Goal: Task Accomplishment & Management: Manage account settings

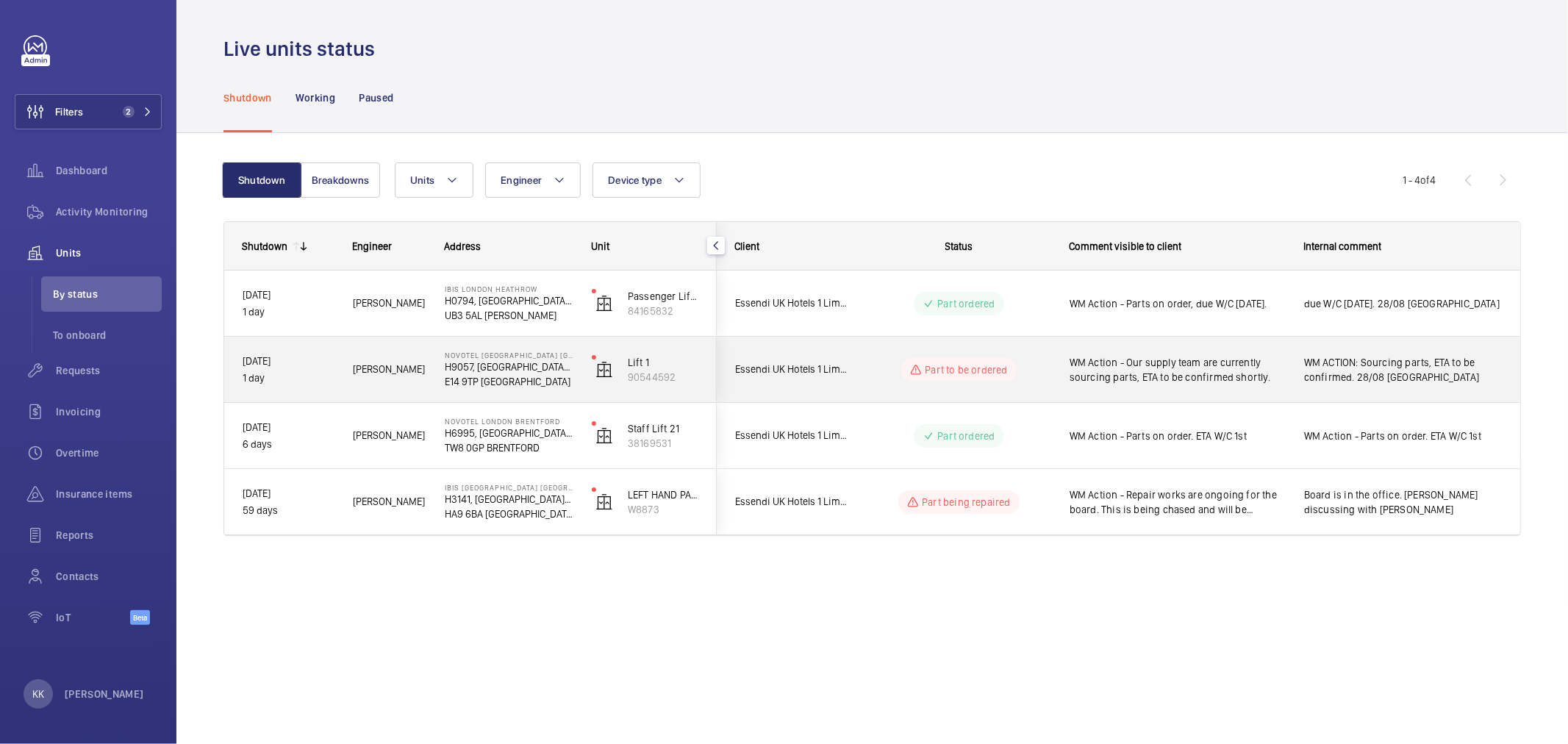
click at [1184, 371] on span "WM Action - Our supply team are currently sourcing parts, ETA to be confirmed s…" at bounding box center [1177, 369] width 215 height 30
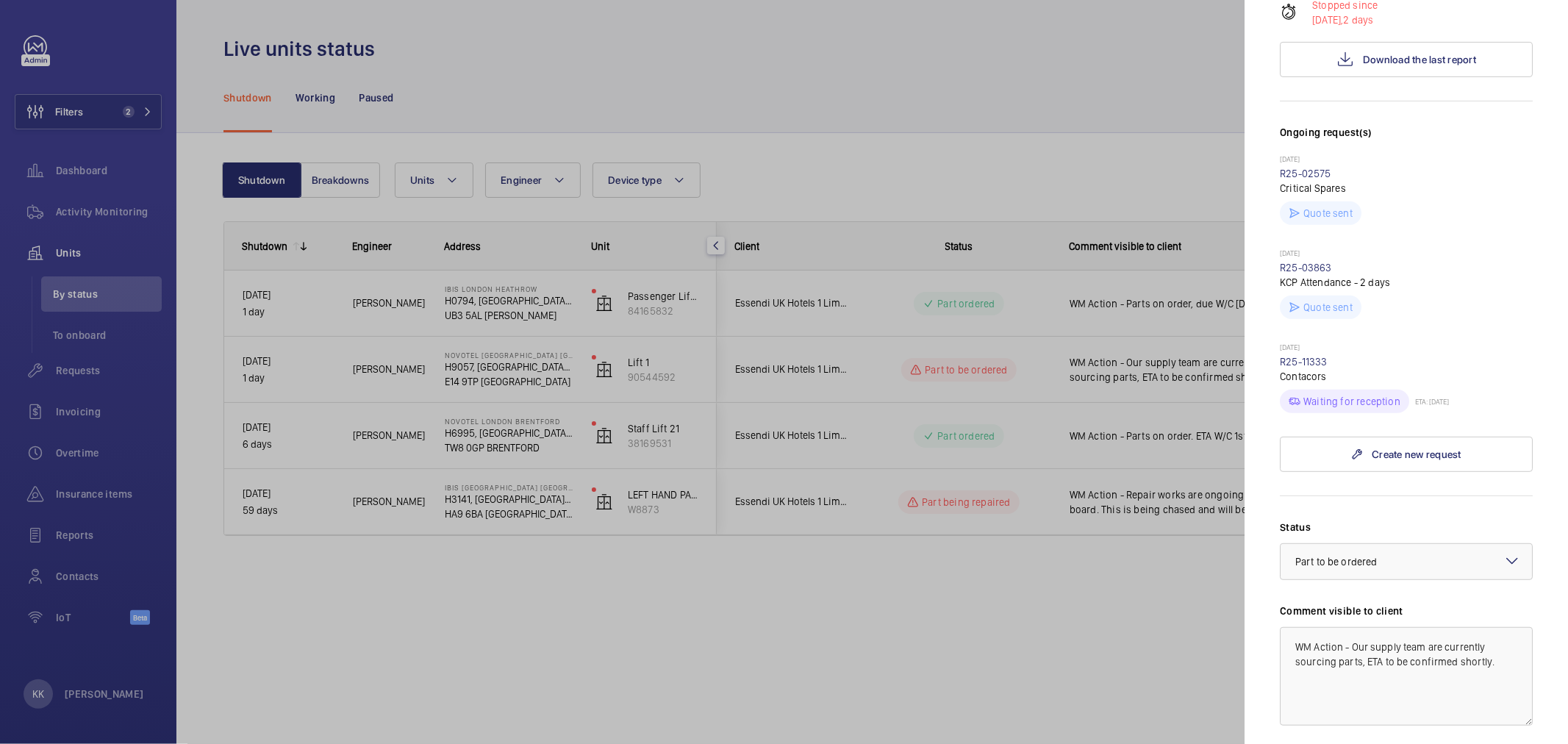
scroll to position [490, 0]
click at [1407, 627] on textarea "WM Action - Our supply team are currently sourcing parts, ETA to be confirmed s…" at bounding box center [1407, 676] width 253 height 99
drag, startPoint x: 1358, startPoint y: 552, endPoint x: 1354, endPoint y: 536, distance: 16.5
click at [1354, 627] on textarea "WM Action - Our supply team are currently sourcing parts, ETA to be confirmed s…" at bounding box center [1407, 676] width 253 height 99
click at [1373, 555] on span "Part to be ordered" at bounding box center [1336, 561] width 82 height 12
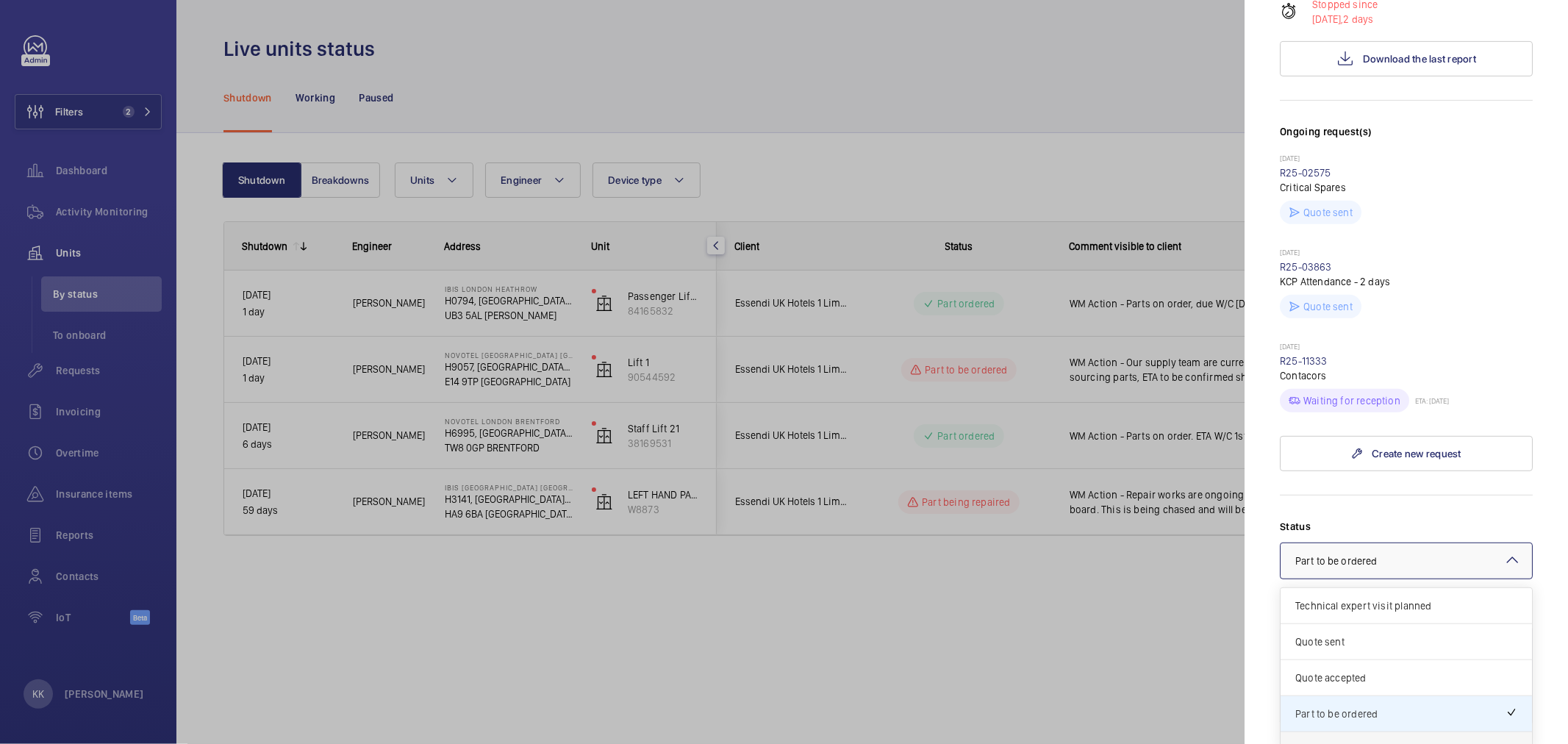
click at [1340, 742] on span "Part ordered" at bounding box center [1406, 749] width 222 height 14
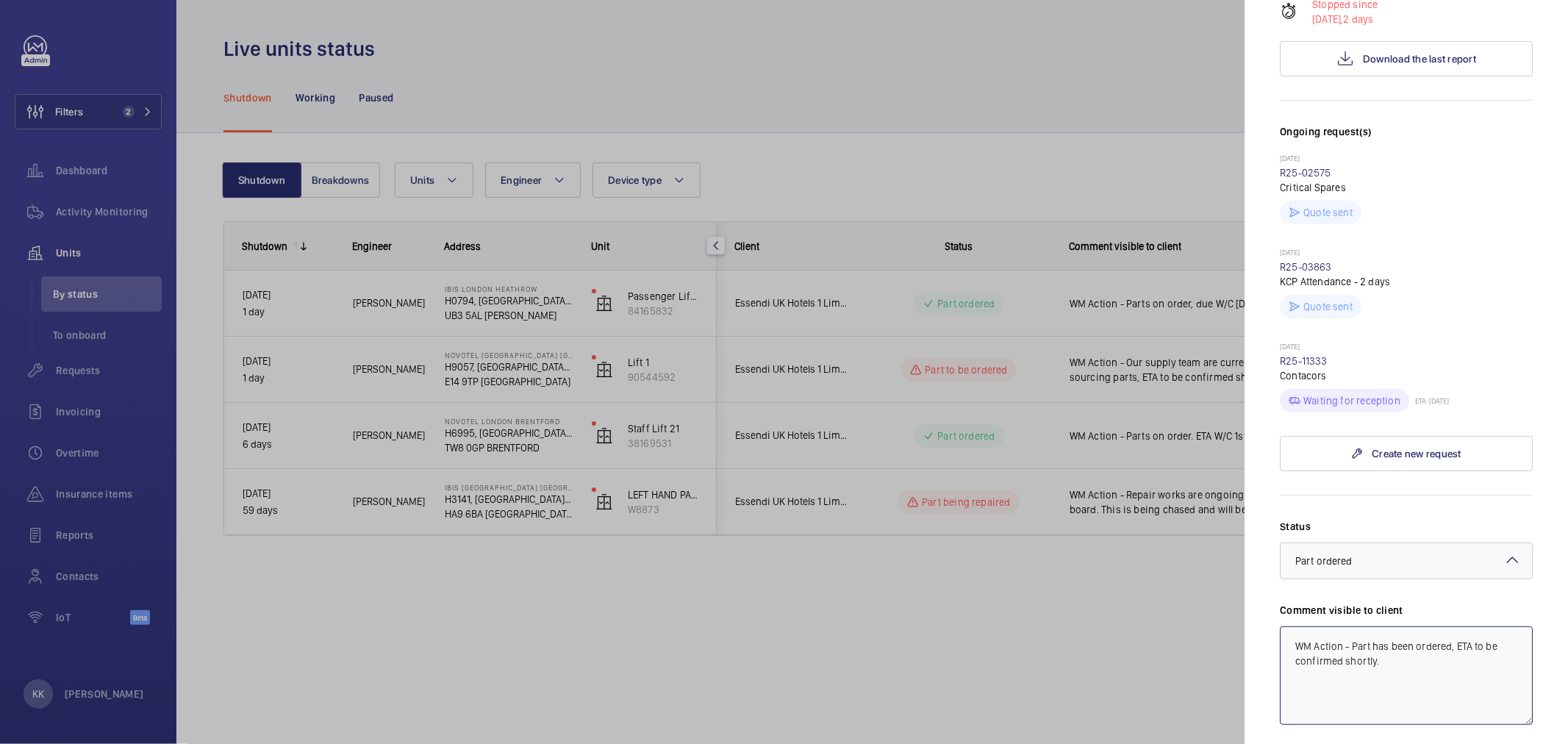
click at [1422, 627] on textarea "WM Action - Part has been ordered, ETA to be confirmed shortly." at bounding box center [1407, 676] width 253 height 99
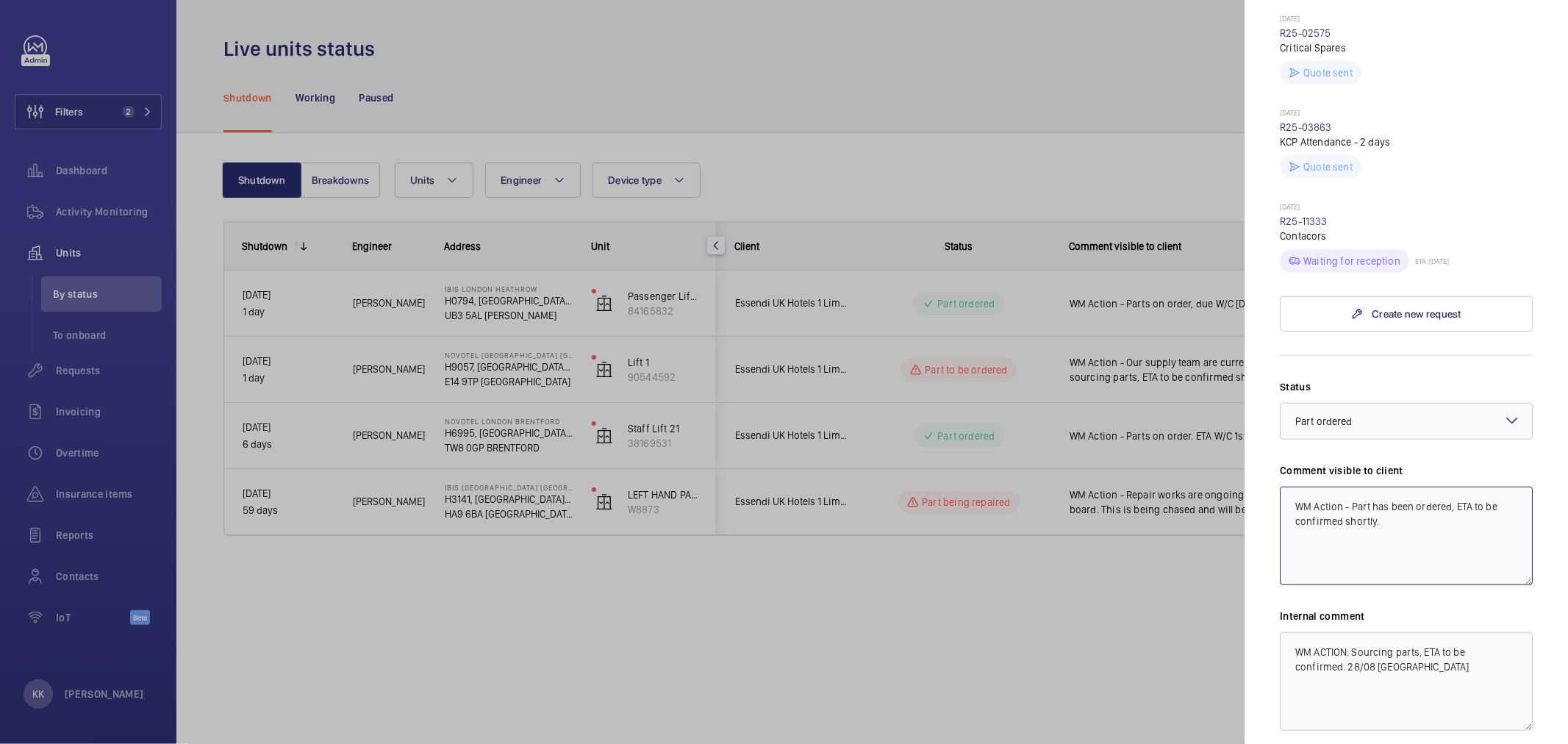
scroll to position [650, 0]
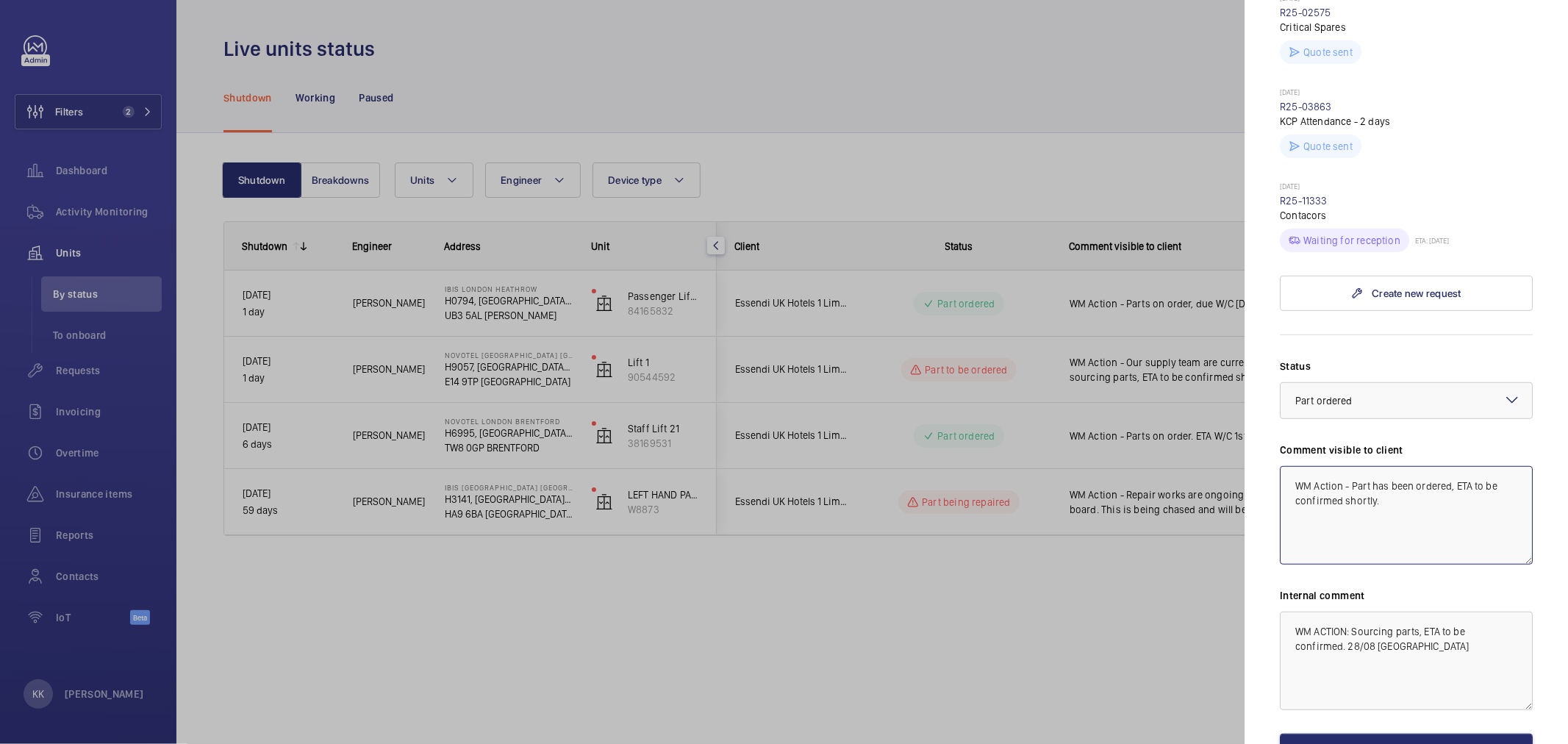
type textarea "WM Action - Part has been ordered, ETA to be confirmed shortly."
click at [1409, 612] on textarea "WM ACTION: Sourcing parts, ETA to be confirmed. 28/08 [GEOGRAPHIC_DATA]" at bounding box center [1407, 660] width 253 height 99
click at [1400, 612] on textarea "WM ACTION: Sourcing parts, ETA to be confirmed. 28/08 [GEOGRAPHIC_DATA]" at bounding box center [1407, 660] width 253 height 99
click at [1362, 734] on button "Save the changes" at bounding box center [1407, 752] width 253 height 35
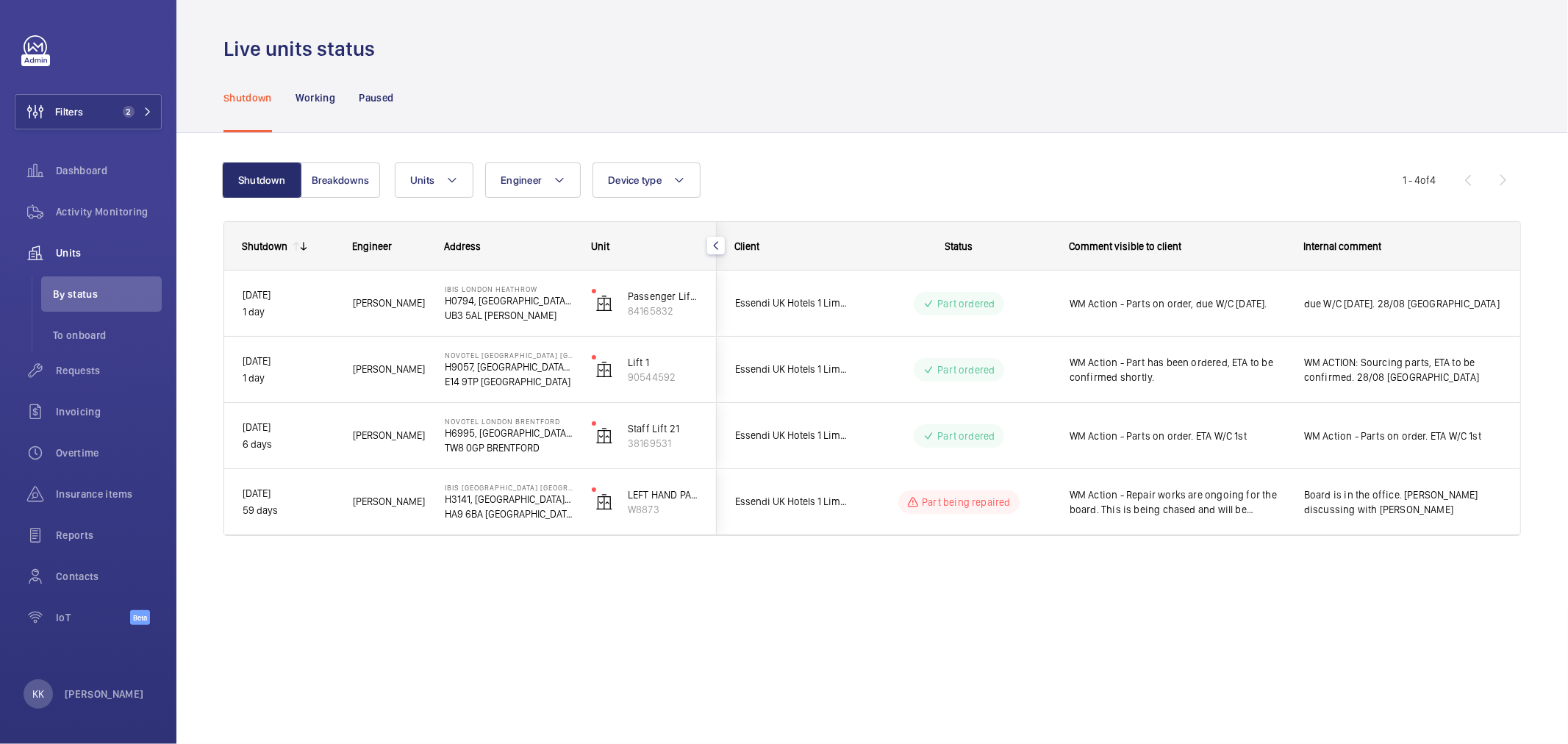
click at [1121, 627] on div "Live units status Shutdown Working Paused Shutdown Breakdowns Units Engineer De…" at bounding box center [872, 372] width 1392 height 744
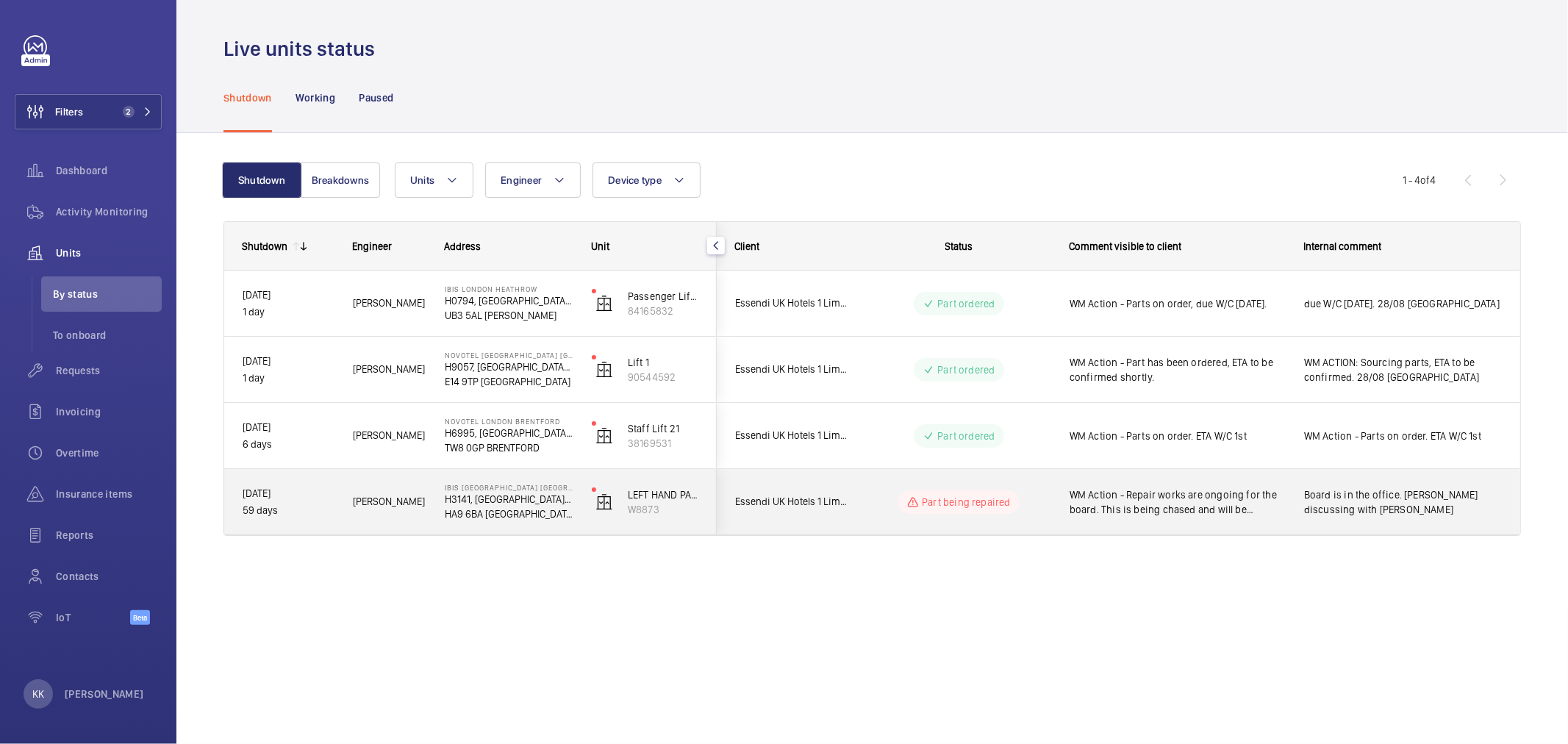
click at [1204, 519] on div "WM Action - Repair works are ongoing for the board. This is being chased and wi…" at bounding box center [1168, 502] width 233 height 63
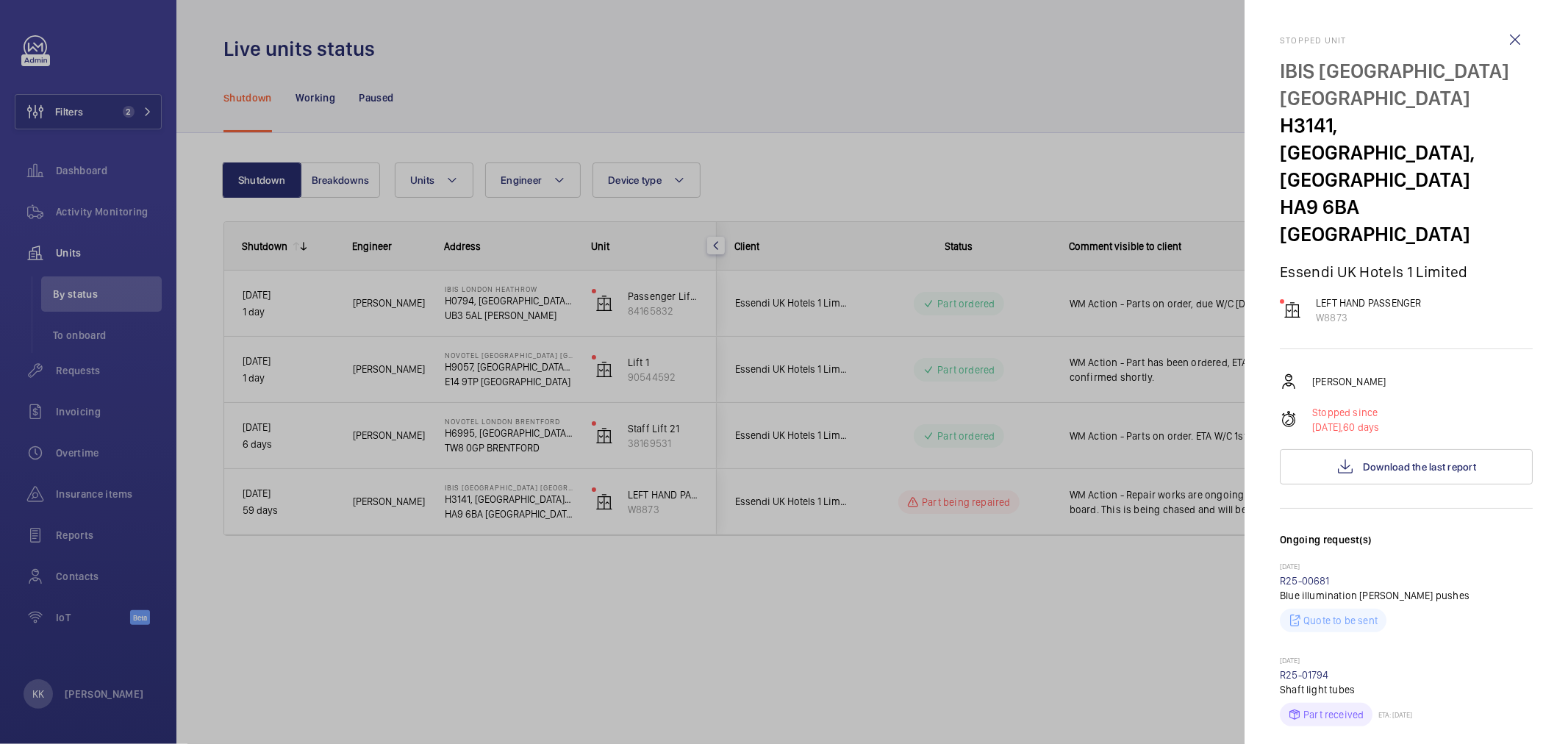
click at [1195, 608] on div at bounding box center [784, 372] width 1568 height 744
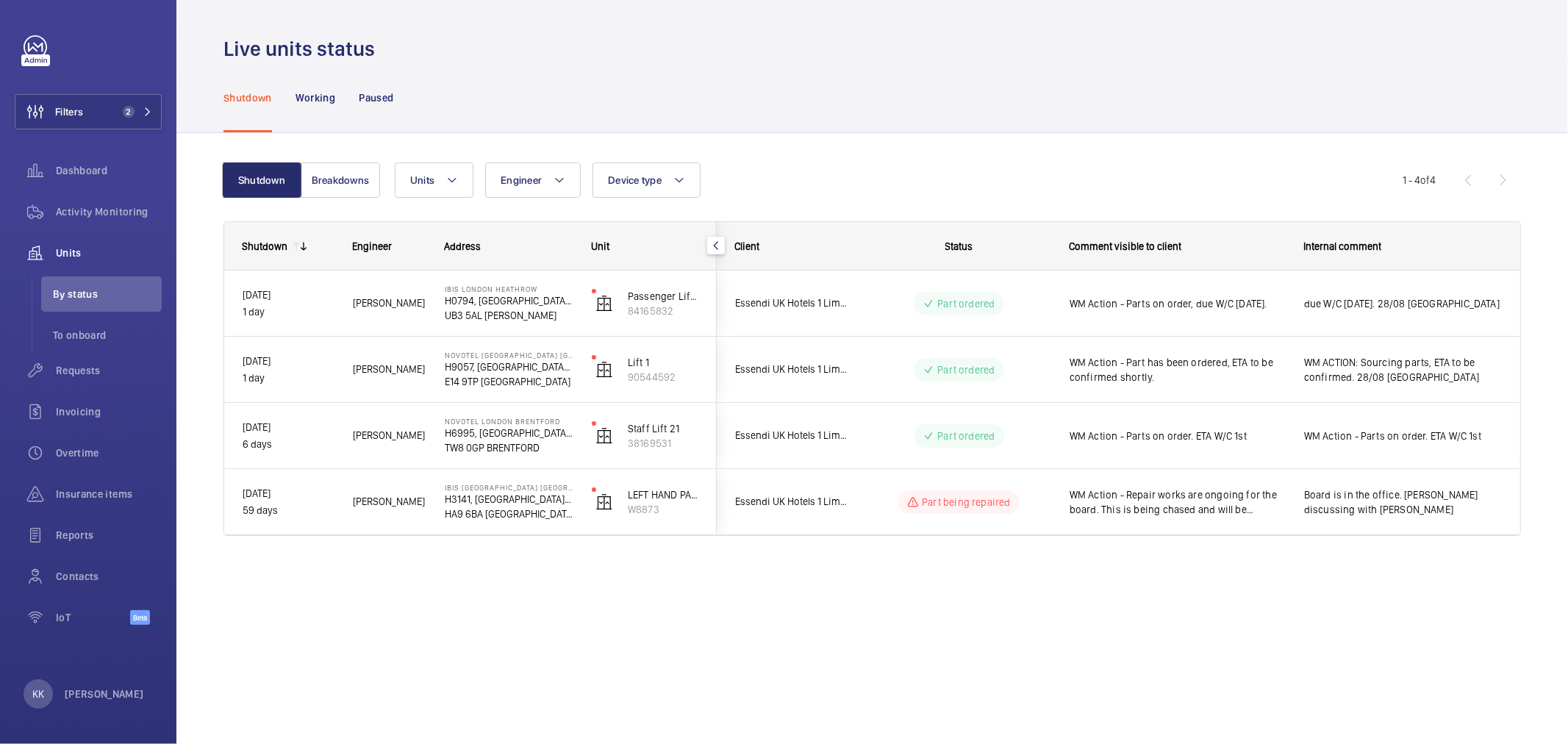
click at [790, 593] on div "Shutdown Breakdowns Units Engineer Device type More filters Reset all filters 1…" at bounding box center [872, 369] width 1392 height 473
drag, startPoint x: 135, startPoint y: 108, endPoint x: 157, endPoint y: 105, distance: 22.2
click at [135, 108] on span "2" at bounding box center [135, 112] width 35 height 12
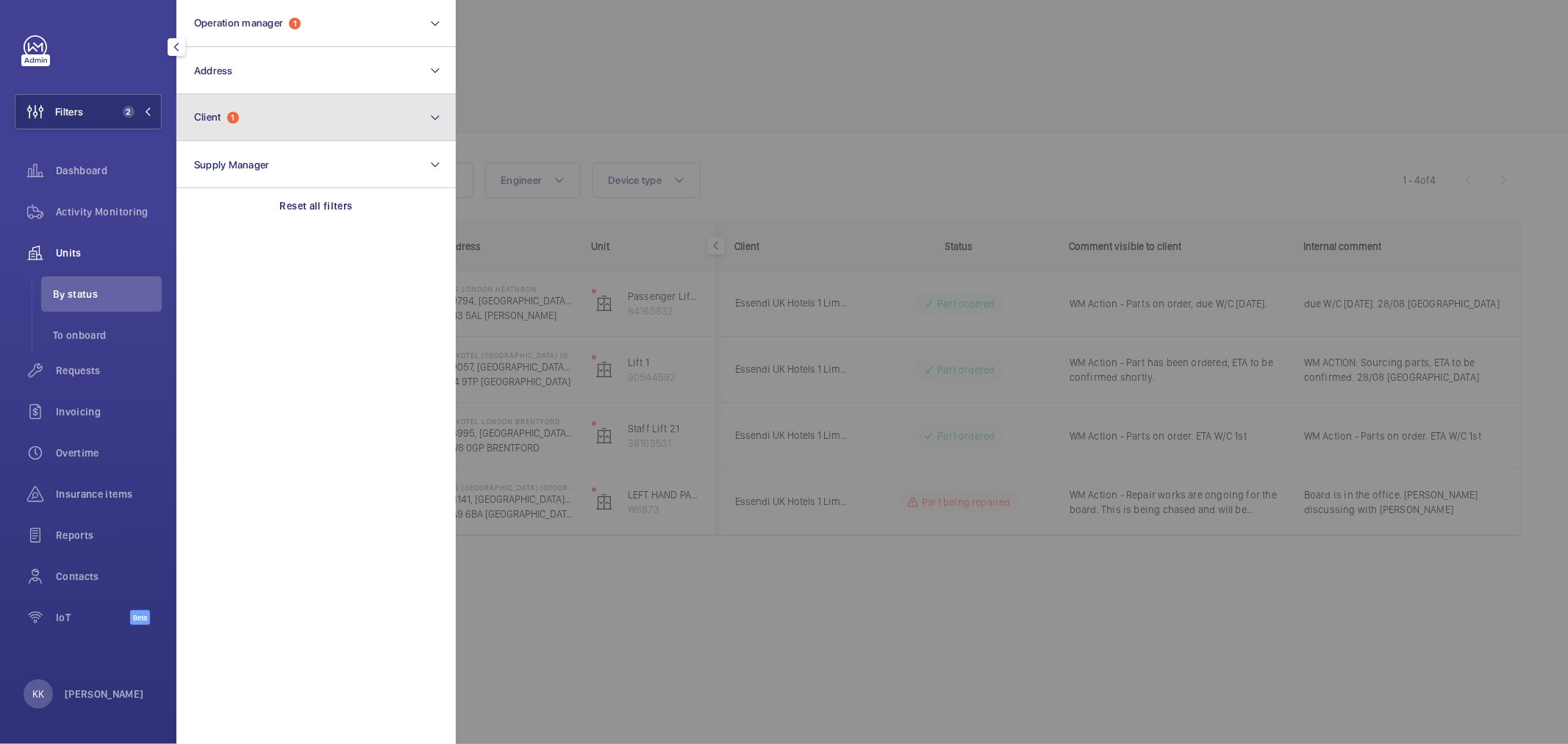
click at [236, 106] on button "Client 1" at bounding box center [315, 118] width 279 height 47
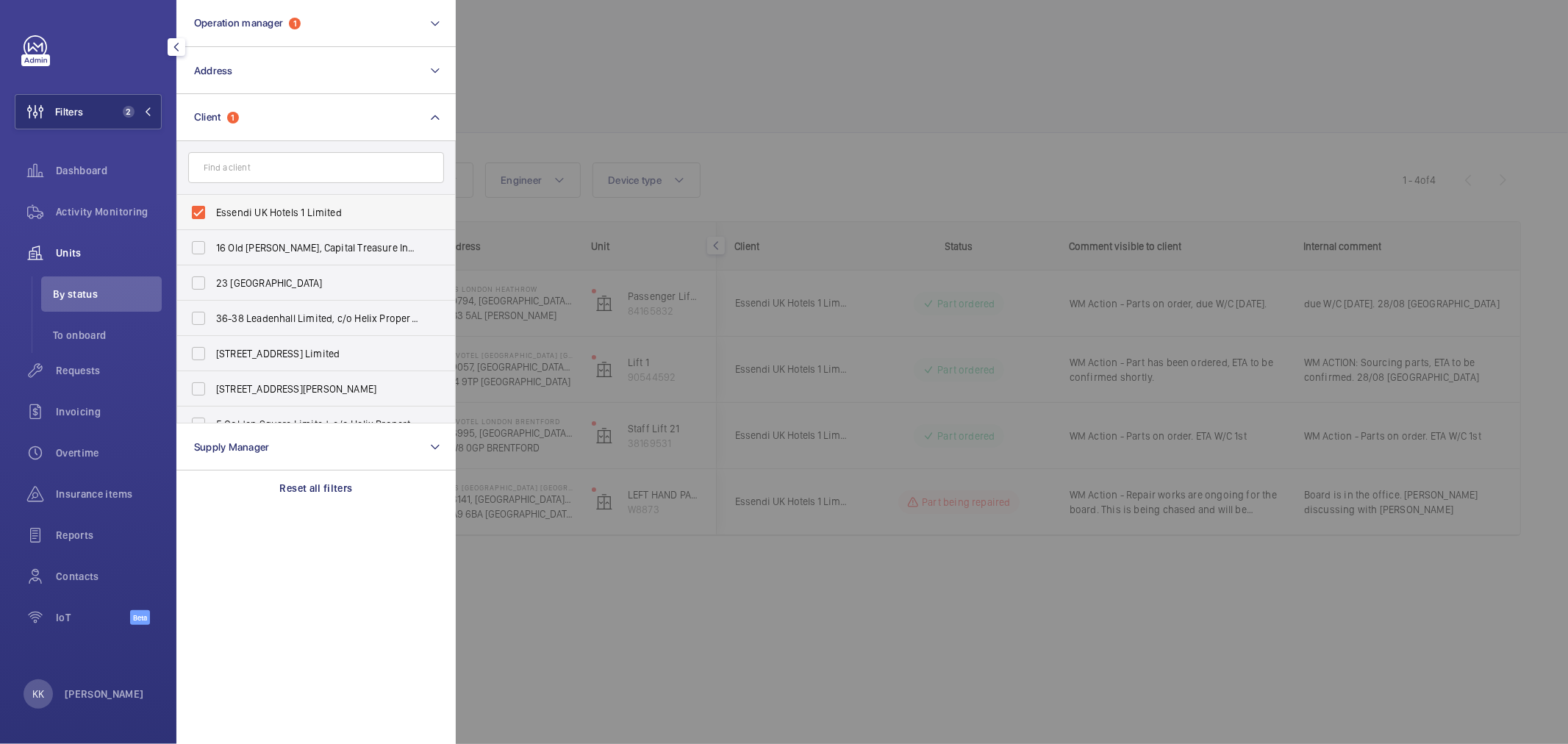
click at [281, 218] on span "Essendi UK Hotels 1 Limited" at bounding box center [317, 212] width 202 height 14
click at [213, 218] on input "Essendi UK Hotels 1 Limited" at bounding box center [198, 212] width 30 height 30
checkbox input "false"
click at [644, 98] on div at bounding box center [1239, 372] width 1568 height 744
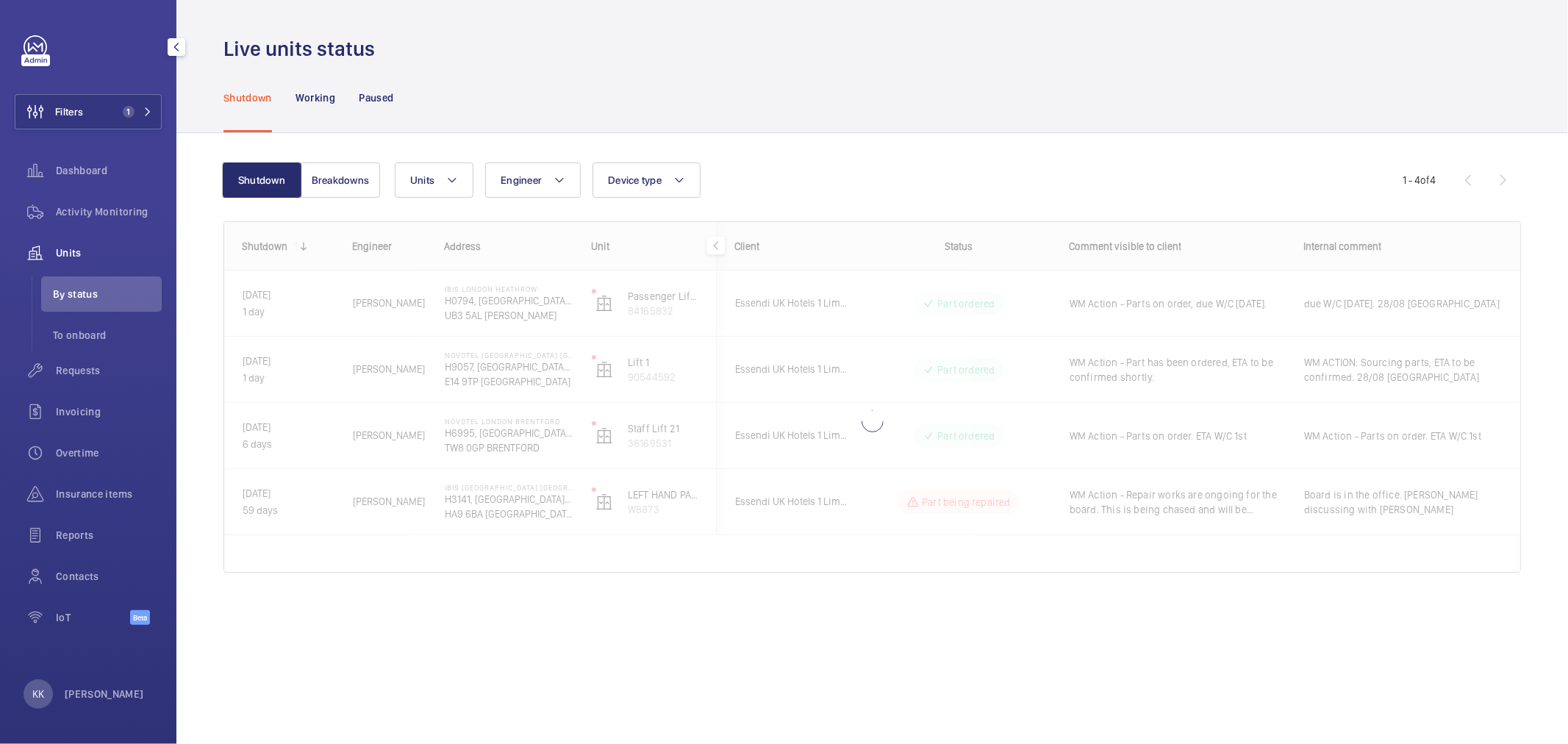
click at [127, 243] on div "Units" at bounding box center [88, 253] width 147 height 35
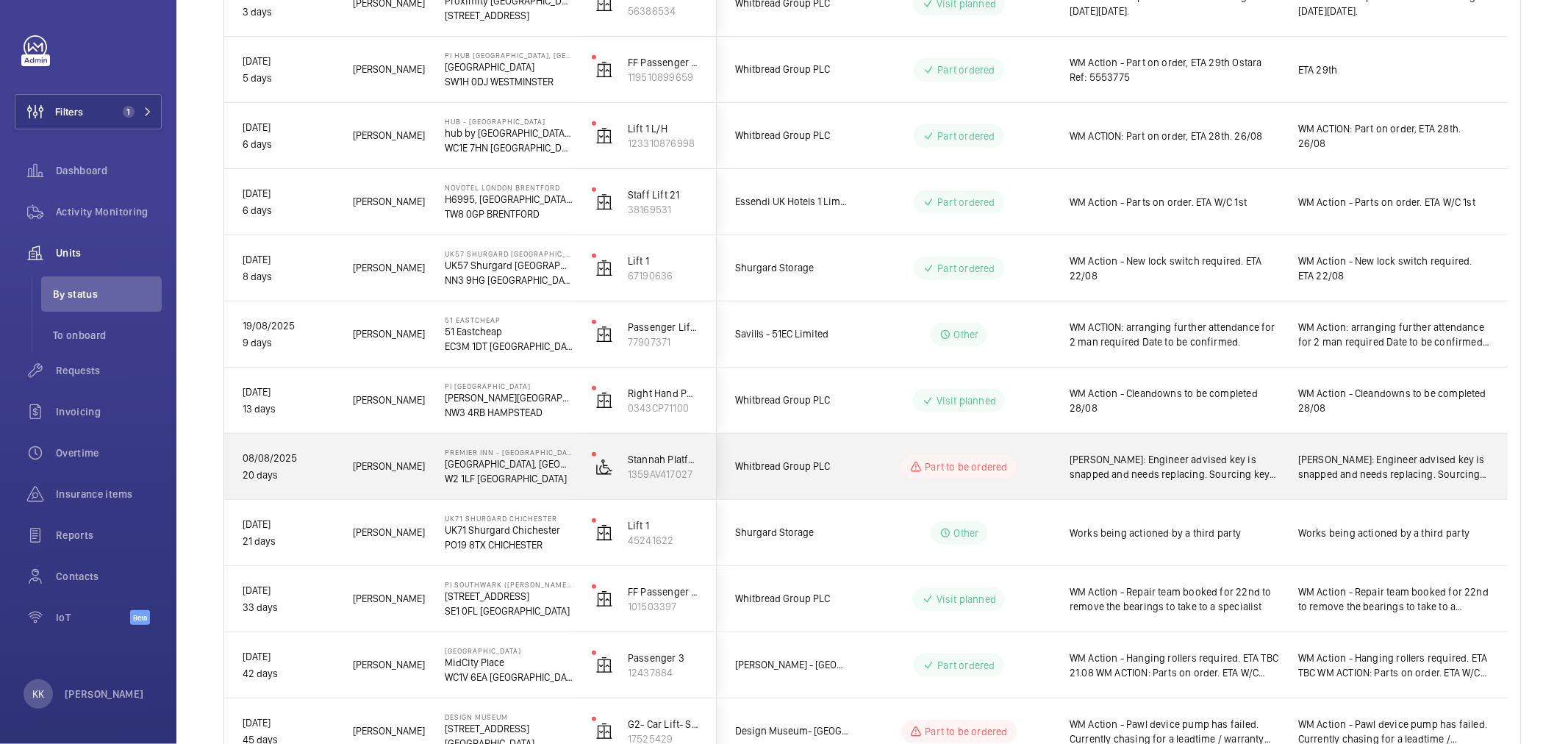
scroll to position [611, 0]
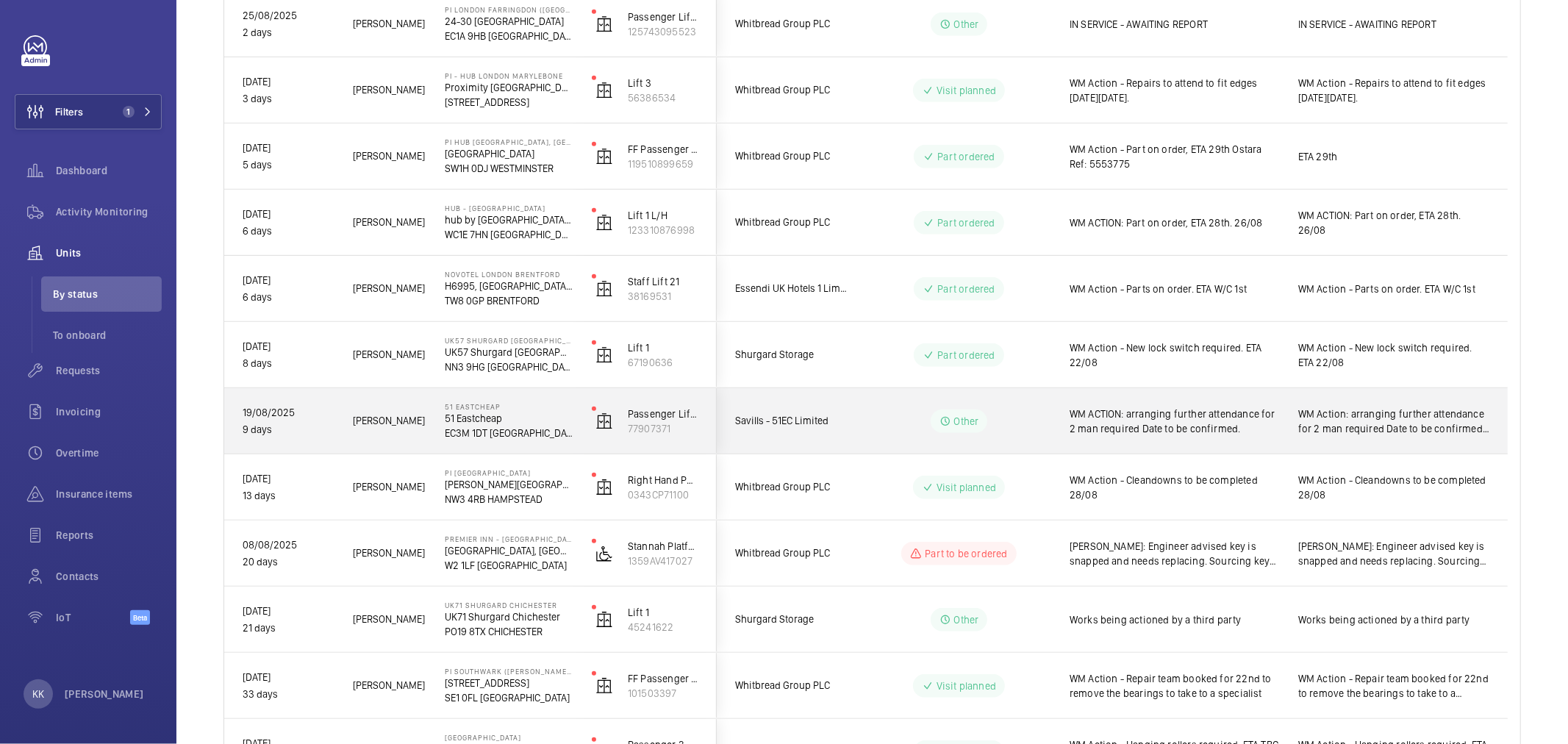
click at [1151, 416] on span "WM ACTION: arranging further attendance for 2 man required Date to be confirmed." at bounding box center [1174, 421] width 209 height 30
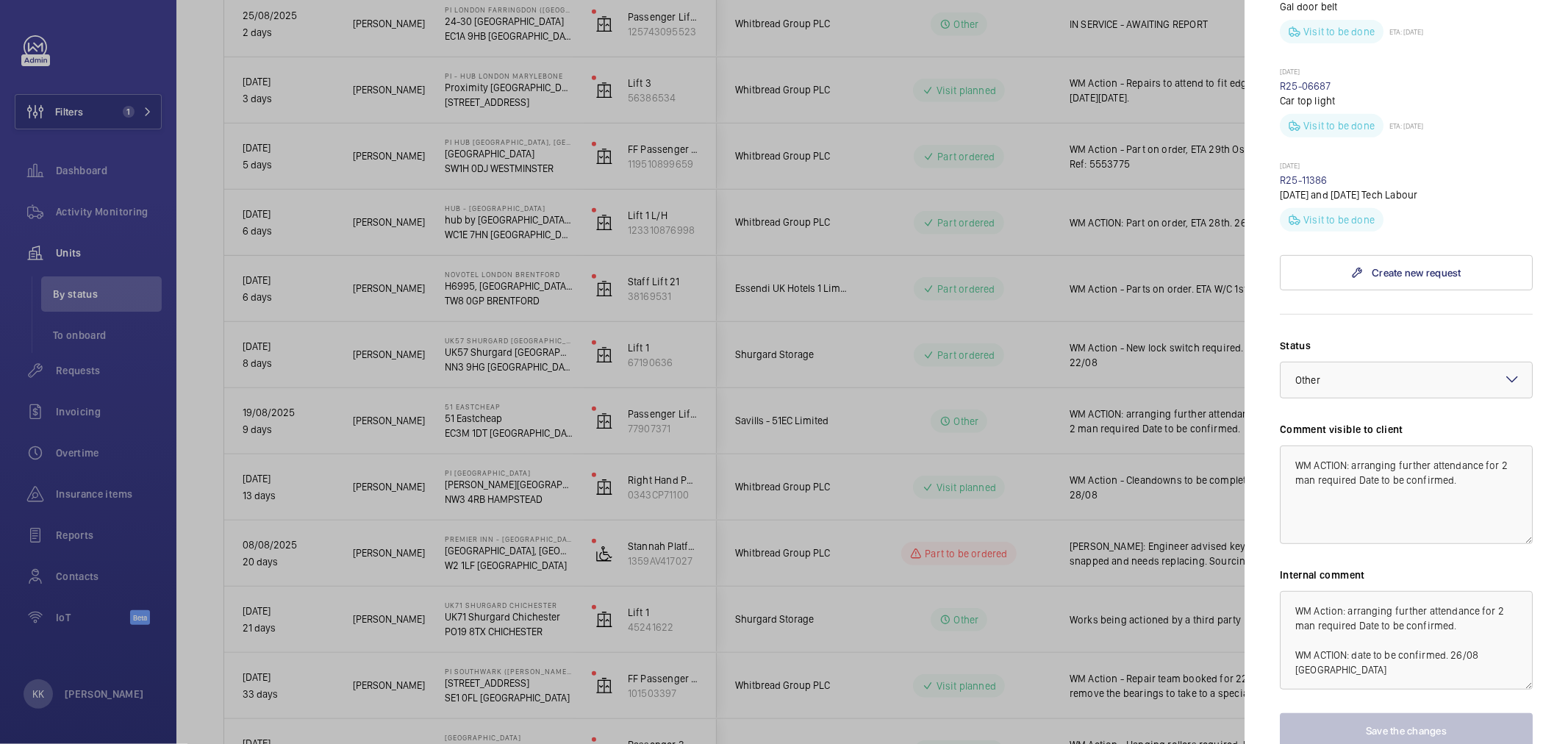
scroll to position [569, 0]
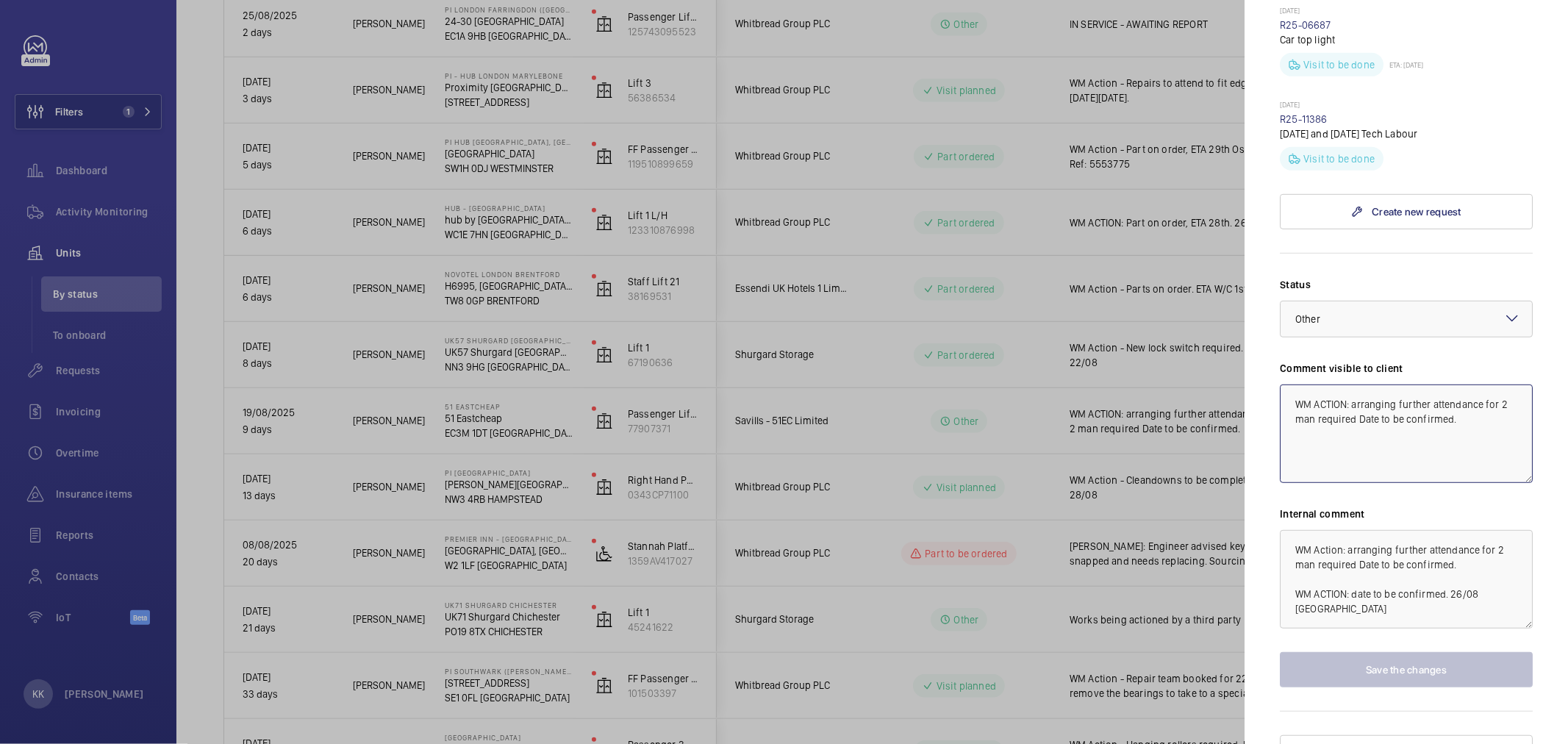
drag, startPoint x: 1322, startPoint y: 370, endPoint x: 1568, endPoint y: 445, distance: 257.2
click at [1568, 445] on mat-sidenav "Stopped unit 51 Eastcheap 51 Eastcheap EC3M 1DT [GEOGRAPHIC_DATA] Savills - 51E…" at bounding box center [1407, 372] width 324 height 744
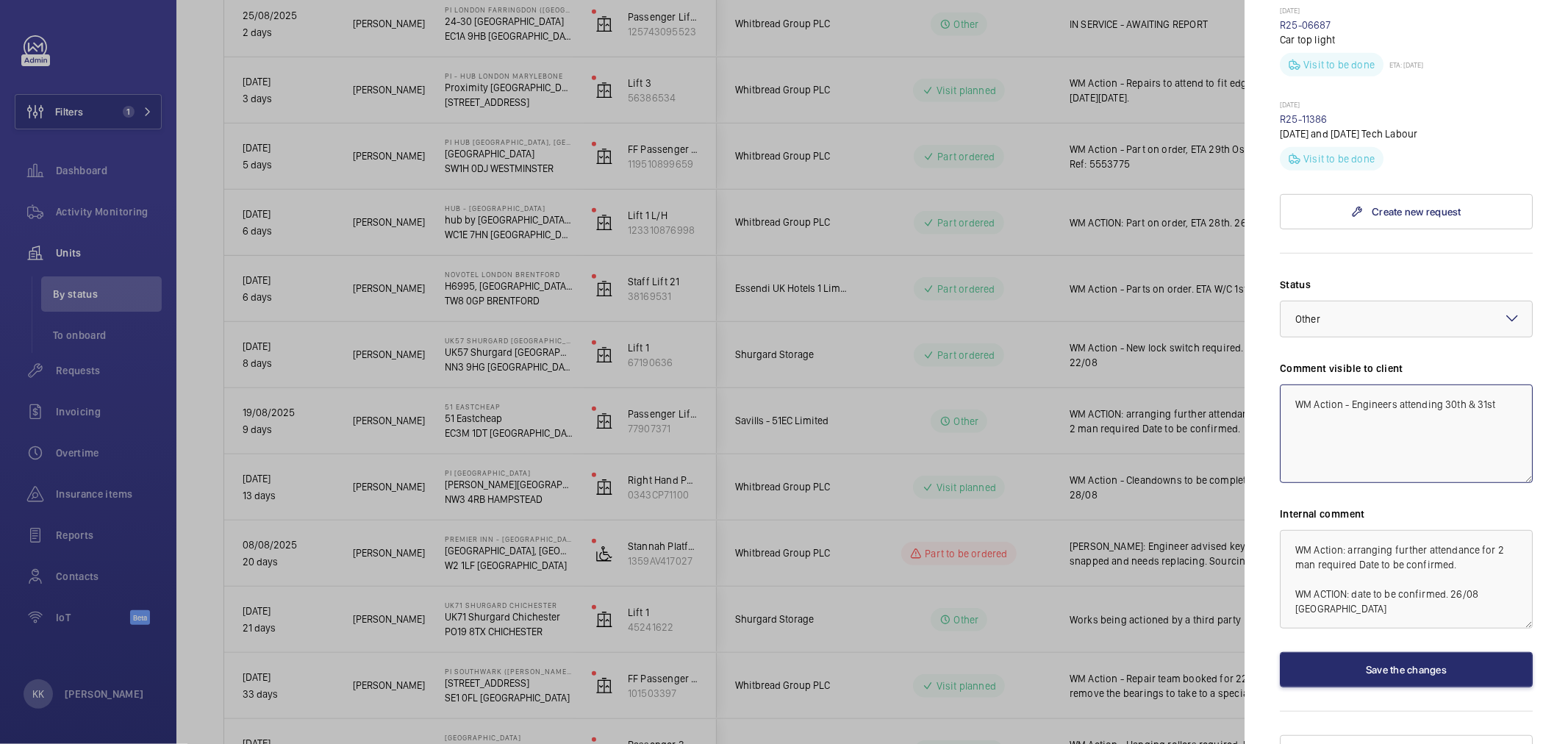
type textarea "WM Action - Engineers attending 30th & 31st"
drag, startPoint x: 1505, startPoint y: 574, endPoint x: 1122, endPoint y: 467, distance: 397.7
click at [1122, 467] on mat-sidenav-container "Filters 1 Dashboard Activity Monitoring Units By status To onboard Requests Inv…" at bounding box center [784, 372] width 1568 height 744
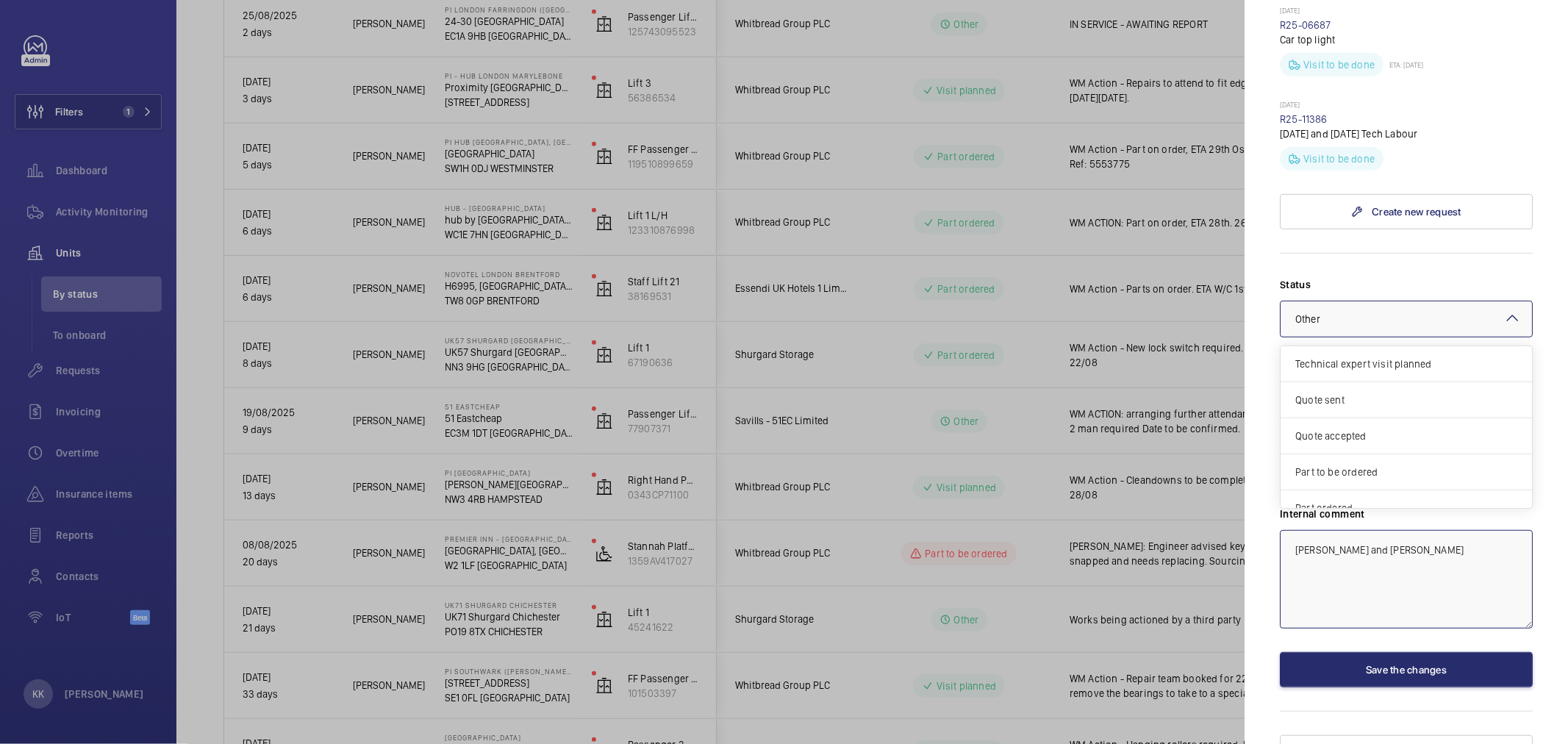
click at [1296, 313] on span "Other" at bounding box center [1308, 319] width 25 height 12
click at [1350, 439] on div "Visit planned" at bounding box center [1407, 455] width 251 height 36
type textarea "[PERSON_NAME] and [PERSON_NAME]"
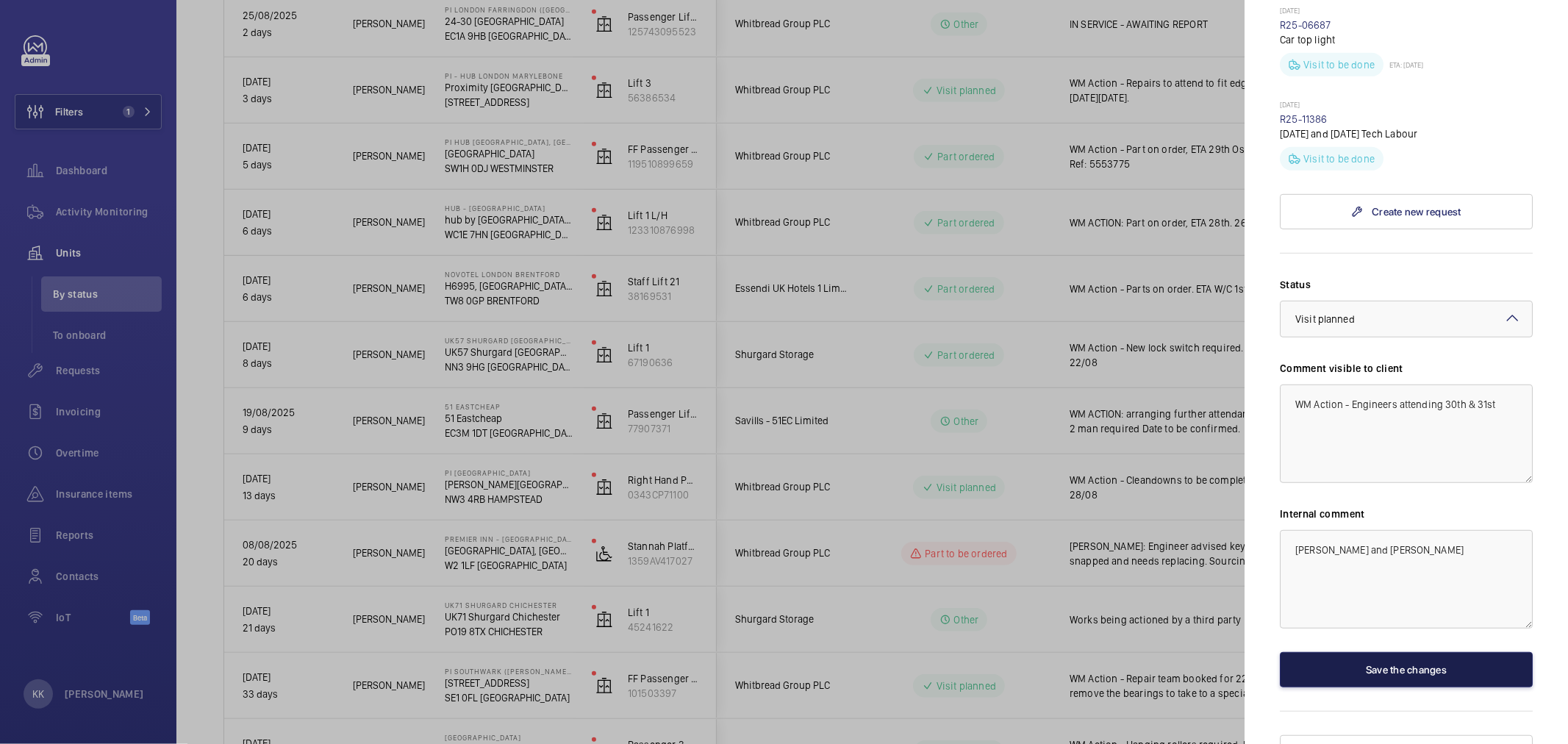
click at [1334, 652] on button "Save the changes" at bounding box center [1407, 670] width 253 height 35
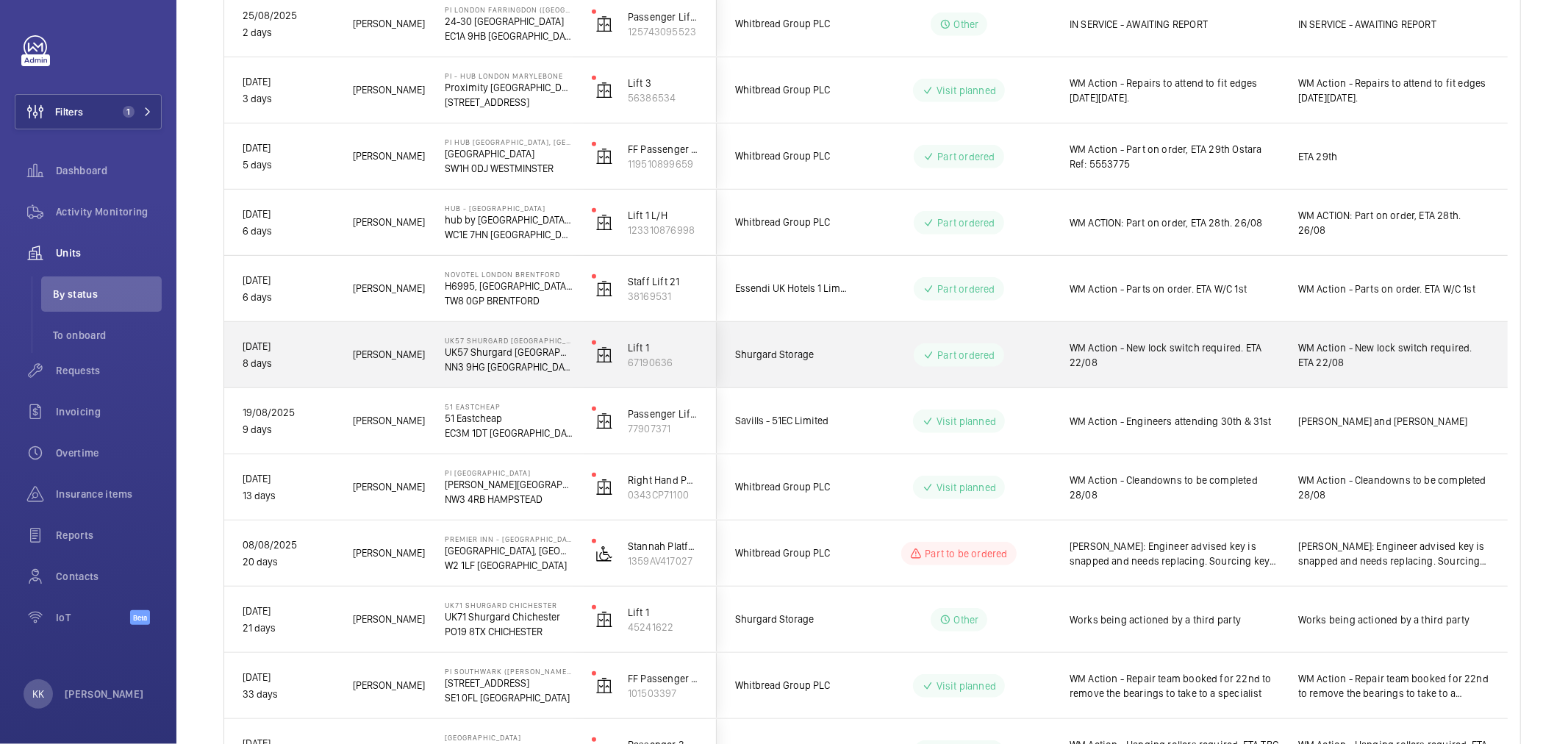
click at [1188, 364] on span "WM Action - New lock switch required. ETA 22/08" at bounding box center [1174, 355] width 209 height 30
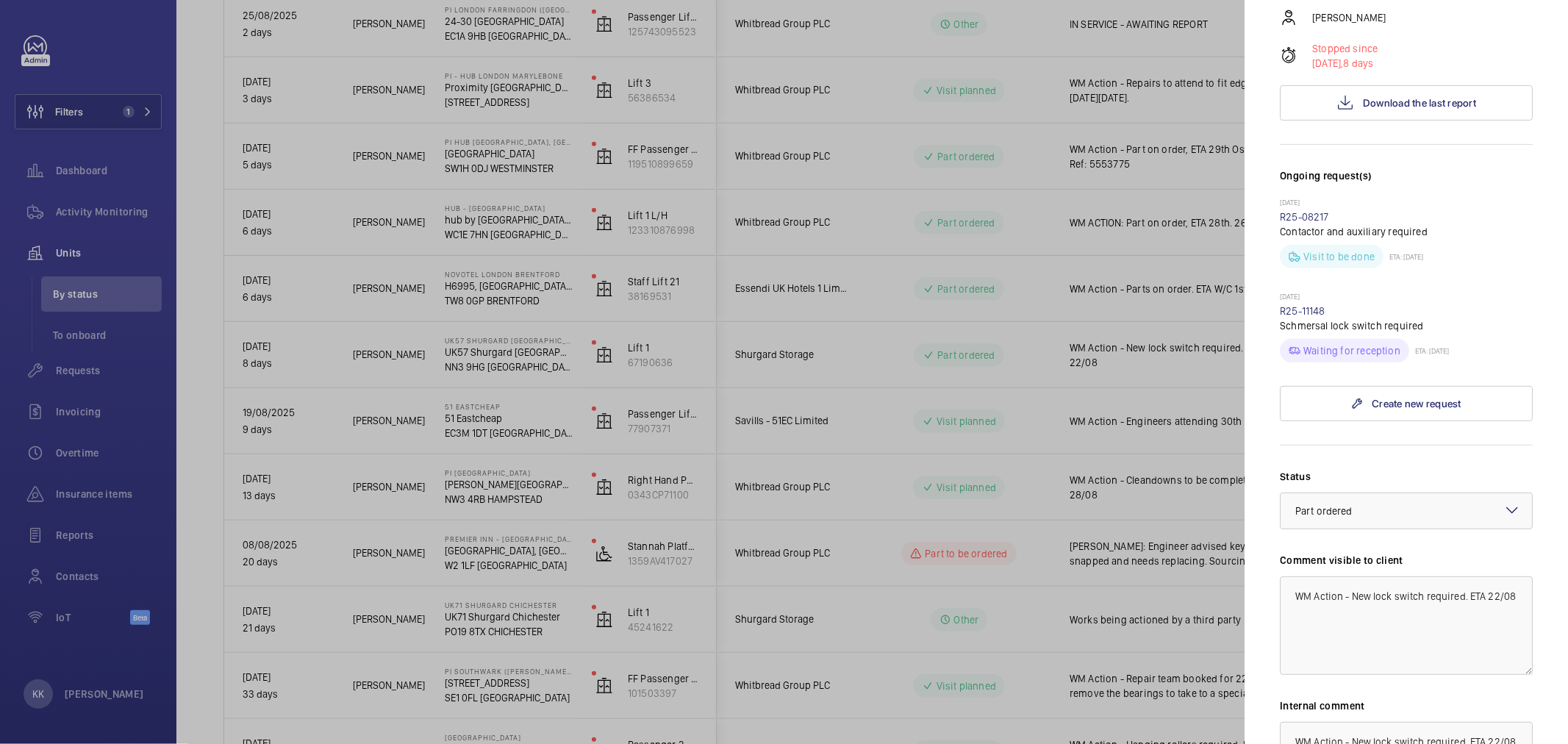
scroll to position [408, 0]
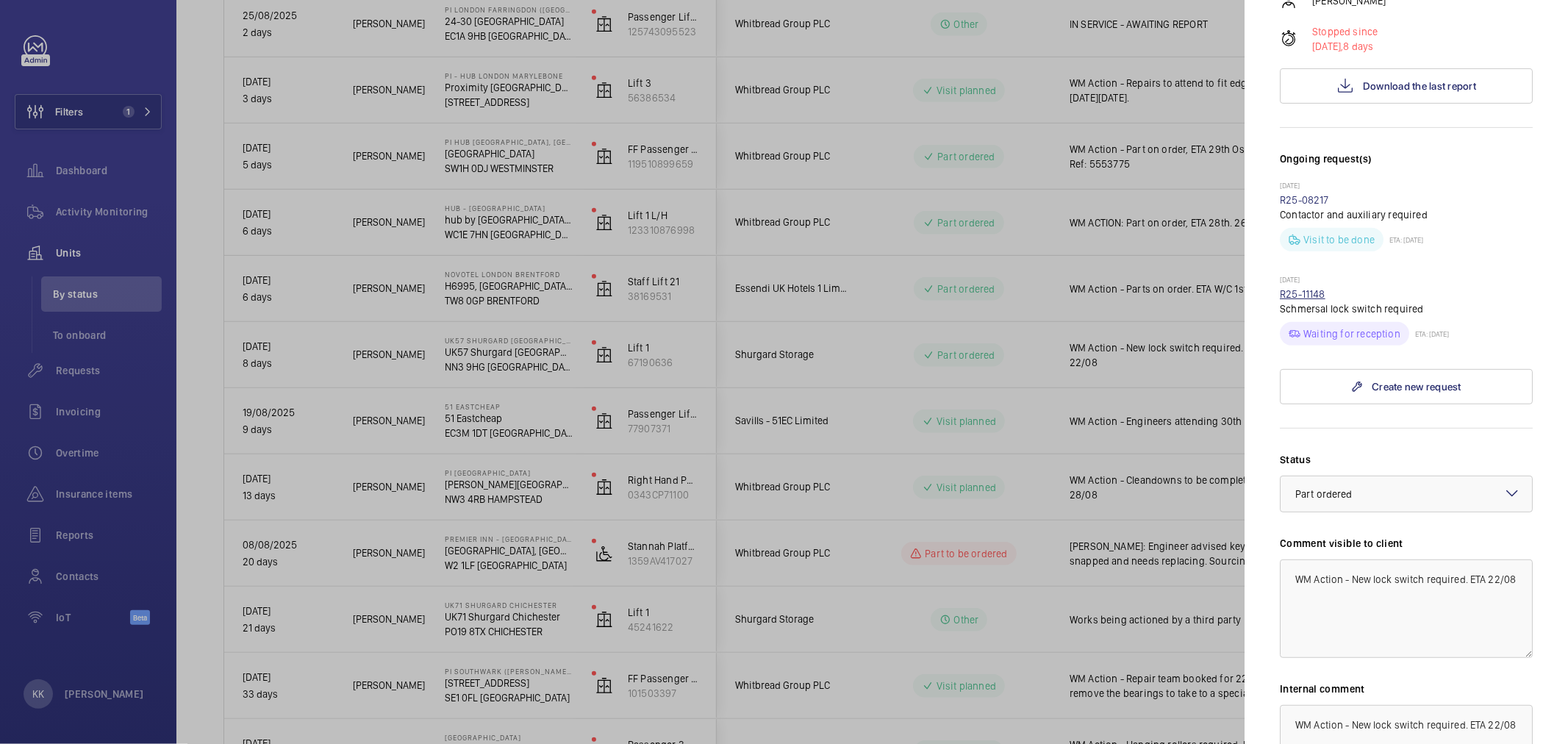
click at [1310, 288] on link "R25-11148" at bounding box center [1303, 294] width 46 height 12
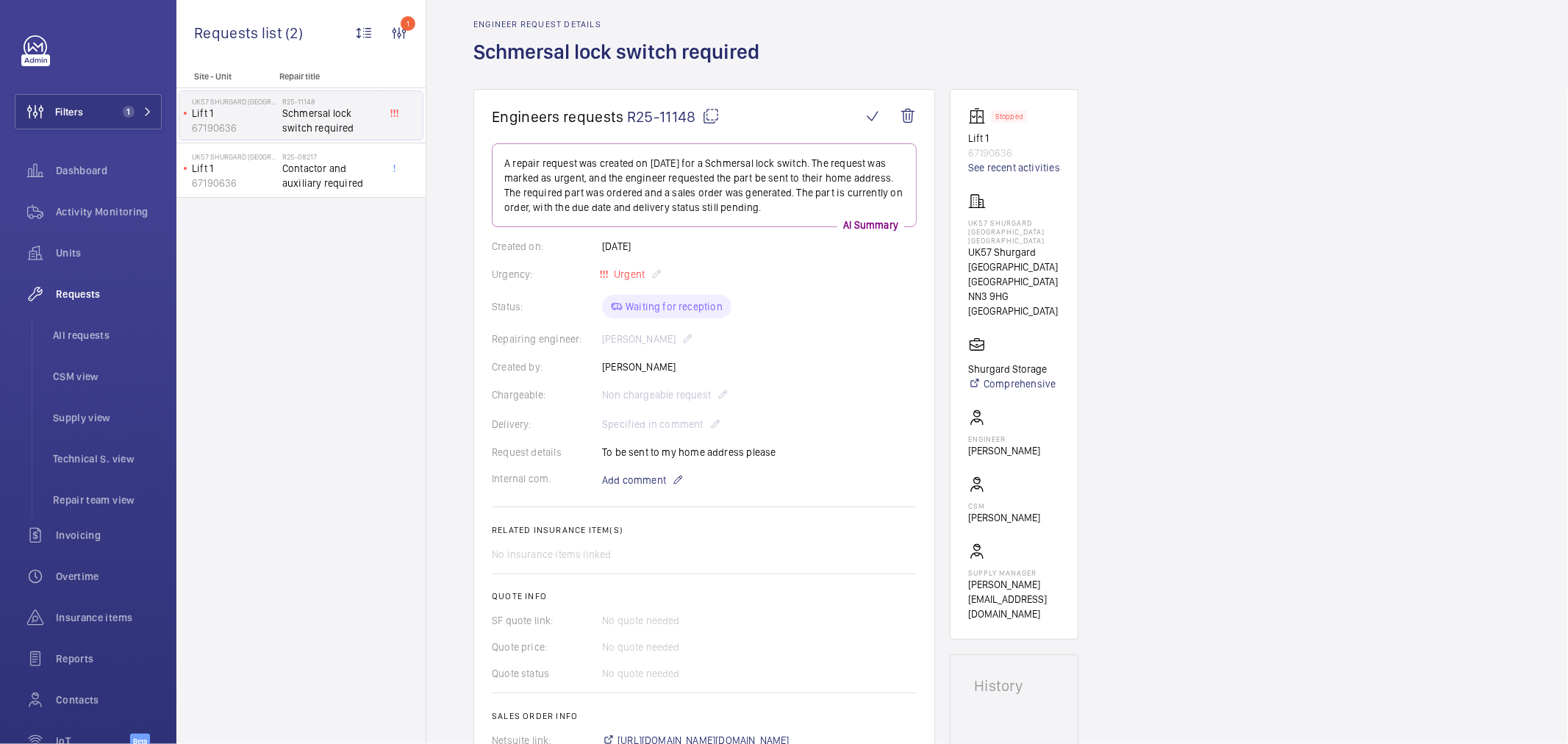
scroll to position [82, 0]
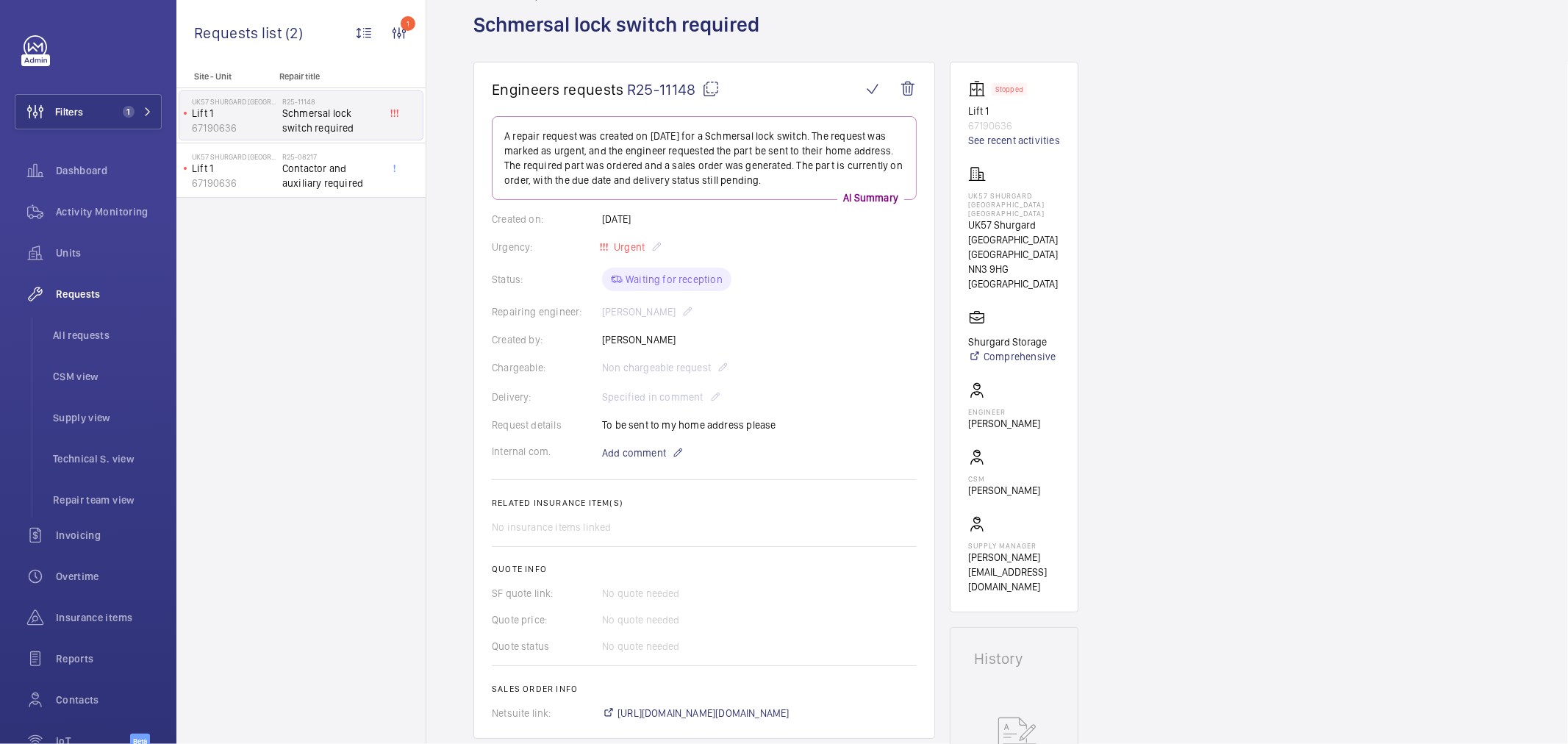
click at [680, 89] on span "R25-11148" at bounding box center [674, 89] width 93 height 19
